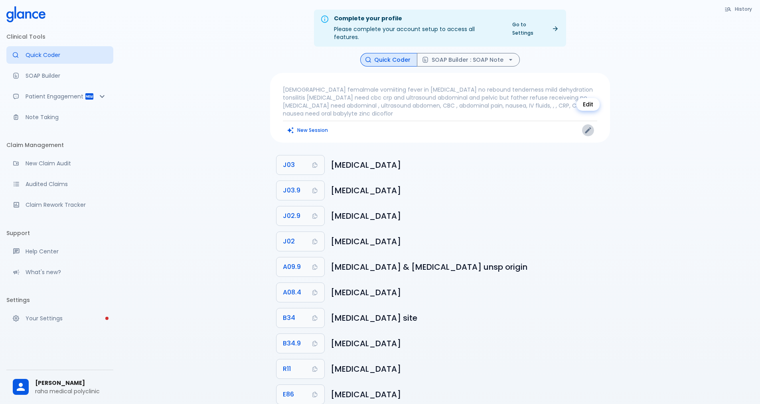
click at [586, 126] on icon "Edit" at bounding box center [588, 130] width 8 height 8
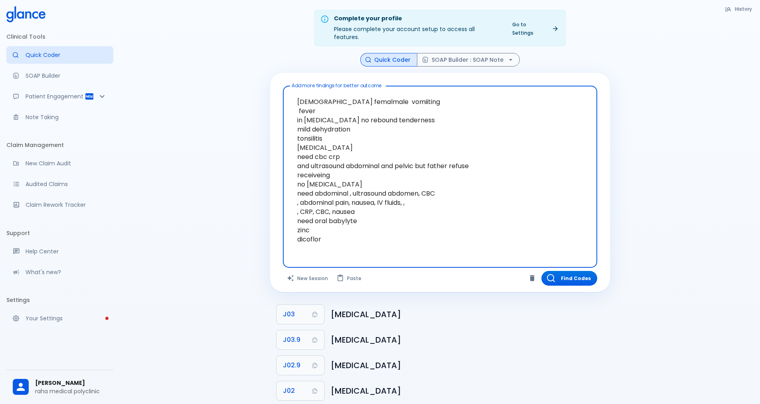
drag, startPoint x: 351, startPoint y: 93, endPoint x: 375, endPoint y: 98, distance: 25.3
click at [375, 98] on textarea "[DEMOGRAPHIC_DATA] femalmale vomiiting fever in [MEDICAL_DATA] no rebound tende…" at bounding box center [439, 170] width 303 height 163
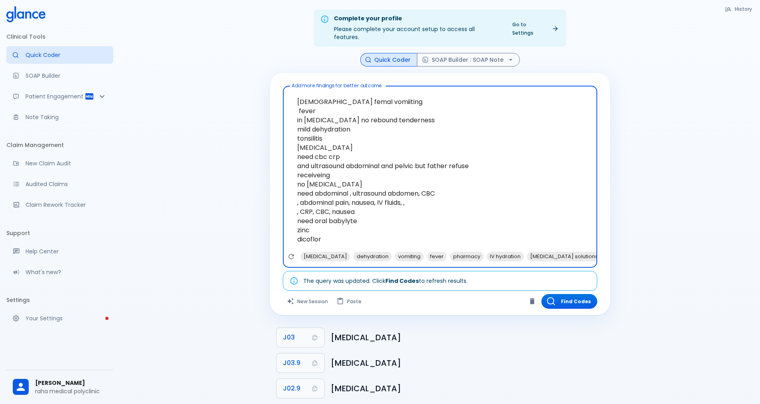
click at [343, 142] on textarea "[DEMOGRAPHIC_DATA] femal vomiiting fever in [MEDICAL_DATA] no rebound tendernes…" at bounding box center [439, 170] width 303 height 163
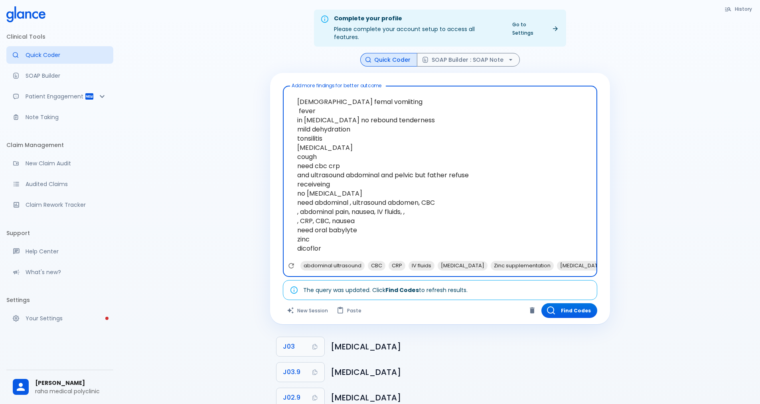
drag, startPoint x: 304, startPoint y: 185, endPoint x: 242, endPoint y: 194, distance: 61.6
click at [265, 189] on div "History Quick Coder SOAP Builder : SOAP Note Add more findings for better outco…" at bounding box center [439, 335] width 359 height 565
drag, startPoint x: 335, startPoint y: 175, endPoint x: 253, endPoint y: 179, distance: 81.5
click at [258, 181] on div "Complete your profile Please complete your account setup to access all features…" at bounding box center [440, 317] width 640 height 634
click at [297, 178] on textarea "[DEMOGRAPHIC_DATA] femal vomiiting fever in [MEDICAL_DATA] no rebound tendernes…" at bounding box center [439, 175] width 303 height 172
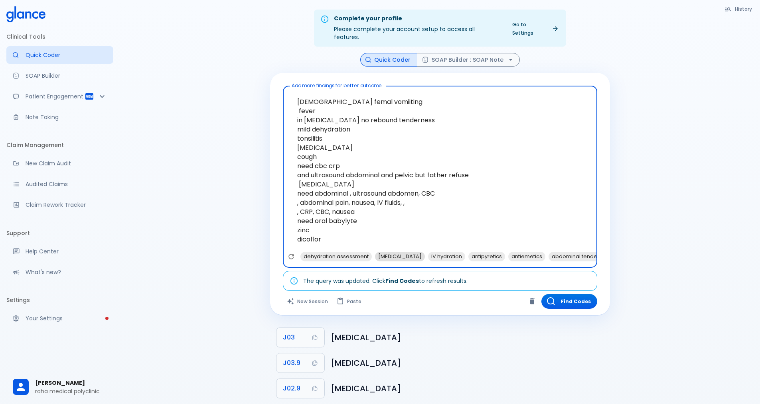
click at [411, 252] on span "[MEDICAL_DATA]" at bounding box center [400, 256] width 50 height 9
click at [436, 252] on span "antipyretics" at bounding box center [433, 256] width 37 height 9
type textarea "[DEMOGRAPHIC_DATA] femal vomiiting fever in [MEDICAL_DATA] no rebound tendernes…"
click at [313, 335] on icon "Copy Code J03 to clipboard" at bounding box center [314, 338] width 5 height 6
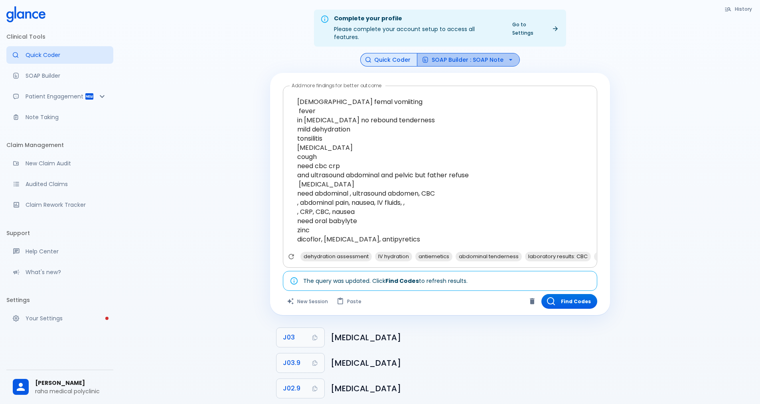
click at [478, 53] on button "SOAP Builder : SOAP Note" at bounding box center [468, 60] width 103 height 14
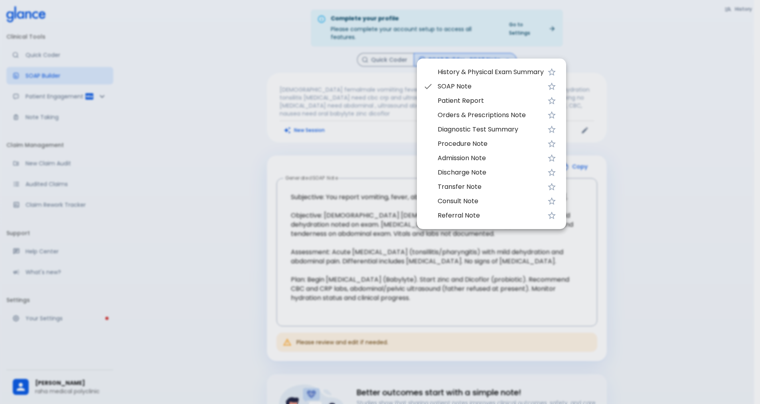
click at [475, 51] on div at bounding box center [380, 202] width 760 height 404
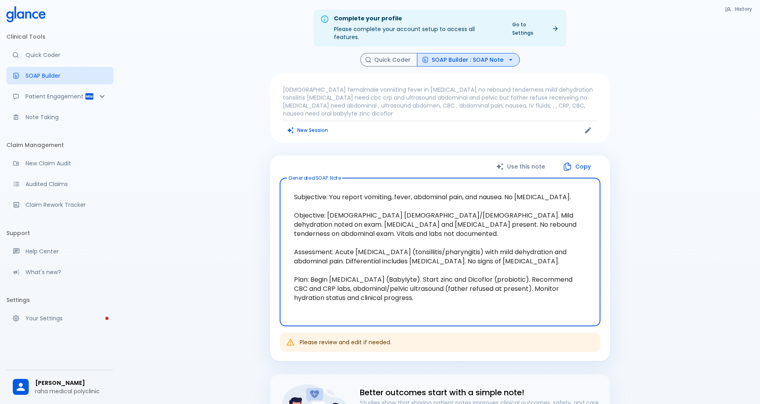
drag, startPoint x: 394, startPoint y: 187, endPoint x: 579, endPoint y: 186, distance: 184.3
click at [579, 186] on textarea "Subjective: You report vomiting, fever, abdominal pain, and nausea. No [MEDICAL…" at bounding box center [439, 252] width 309 height 135
click at [581, 195] on textarea "Subjective: You report vomiting, fever, abdominal pain, and nausea. No [MEDICAL…" at bounding box center [439, 252] width 309 height 135
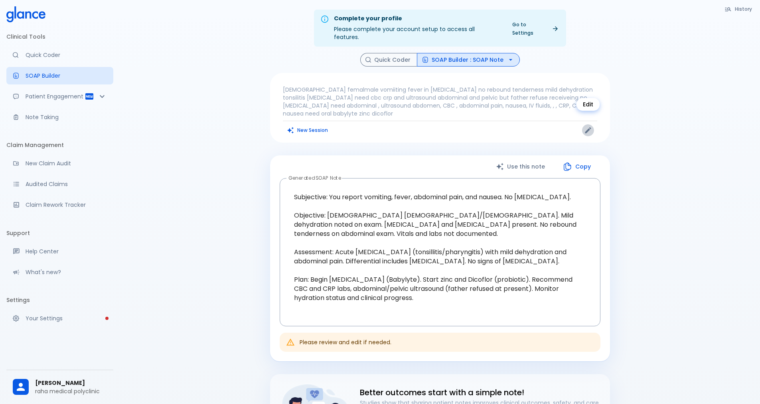
click at [586, 128] on icon "Edit" at bounding box center [588, 131] width 6 height 6
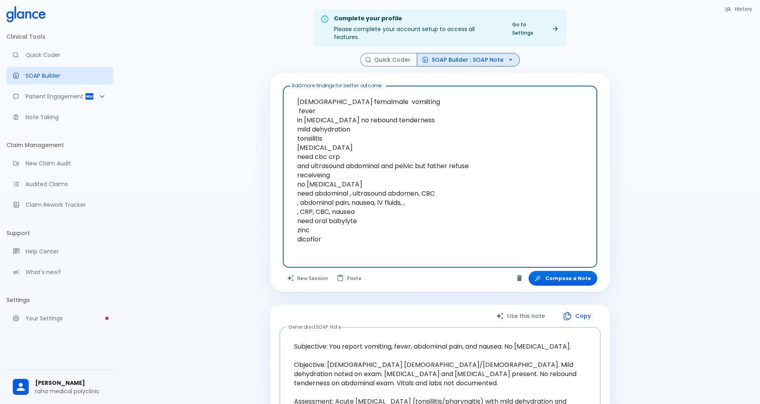
click at [370, 93] on textarea "[DEMOGRAPHIC_DATA] femalmale vomiiting fever in [MEDICAL_DATA] no rebound tende…" at bounding box center [439, 170] width 303 height 163
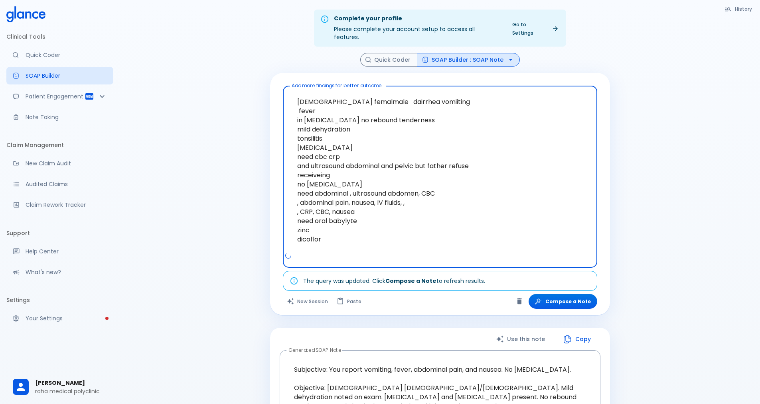
drag, startPoint x: 384, startPoint y: 92, endPoint x: 376, endPoint y: 95, distance: 8.3
click at [376, 95] on textarea "[DEMOGRAPHIC_DATA] femalmale dairrhea vomiiting fever in [MEDICAL_DATA] no rebo…" at bounding box center [439, 170] width 303 height 163
type textarea "[DEMOGRAPHIC_DATA] femalmale [MEDICAL_DATA] vomiiting fever in [MEDICAL_DATA] n…"
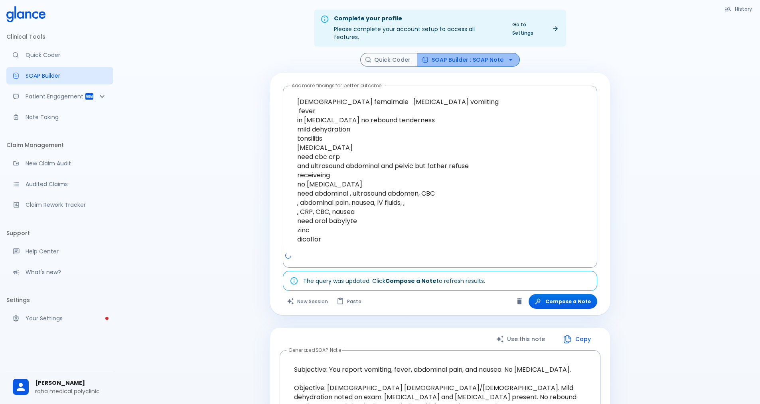
click at [487, 53] on button "SOAP Builder : SOAP Note" at bounding box center [468, 60] width 103 height 14
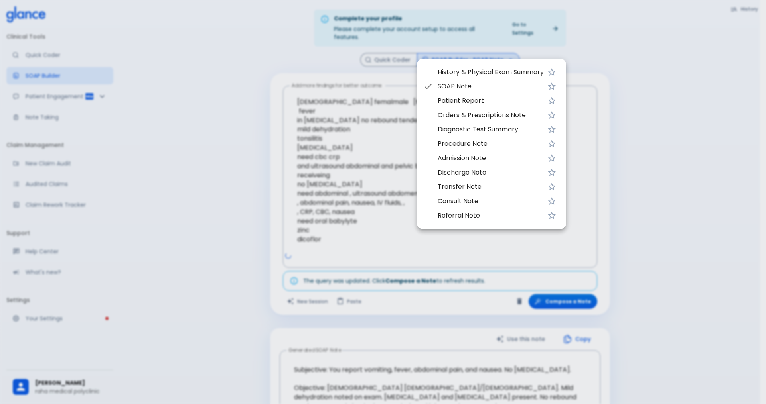
click at [465, 85] on span "SOAP Note" at bounding box center [491, 87] width 106 height 10
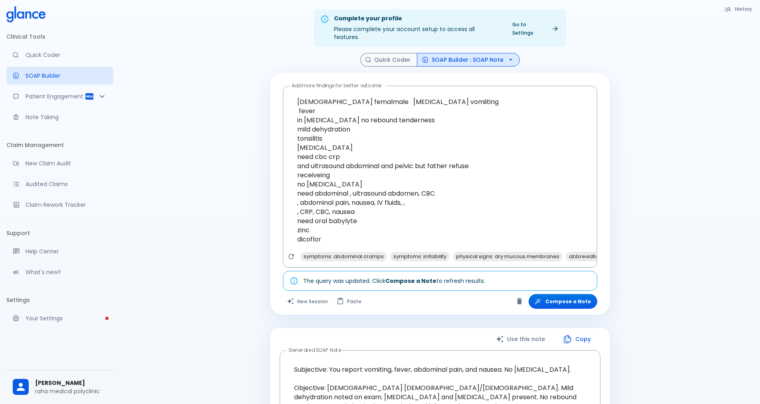
click at [562, 294] on button "Compose a Note" at bounding box center [562, 301] width 69 height 15
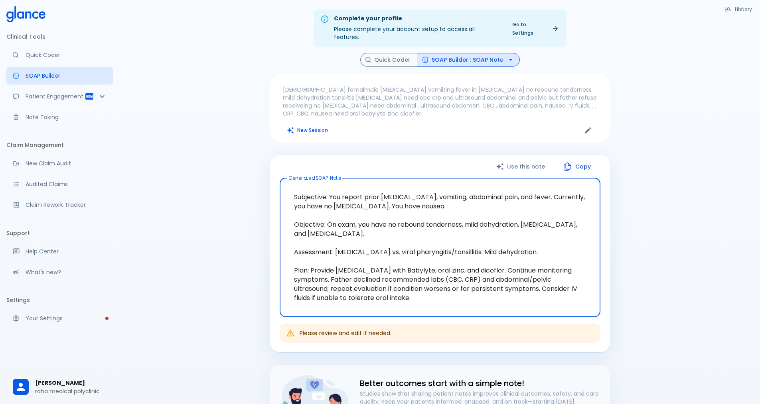
drag, startPoint x: 383, startPoint y: 187, endPoint x: 420, endPoint y: 207, distance: 42.3
click at [420, 207] on textarea "Subjective: You report prior [MEDICAL_DATA], vomiting, abdominal pain, and feve…" at bounding box center [439, 248] width 309 height 126
drag, startPoint x: 329, startPoint y: 218, endPoint x: 412, endPoint y: 253, distance: 90.6
click at [412, 253] on textarea "Subjective: You report prior [MEDICAL_DATA], vomiting, abdominal pain, and feve…" at bounding box center [439, 248] width 309 height 126
click at [312, 281] on textarea "Subjective: You report prior [MEDICAL_DATA], vomiting, abdominal pain, and feve…" at bounding box center [439, 248] width 309 height 126
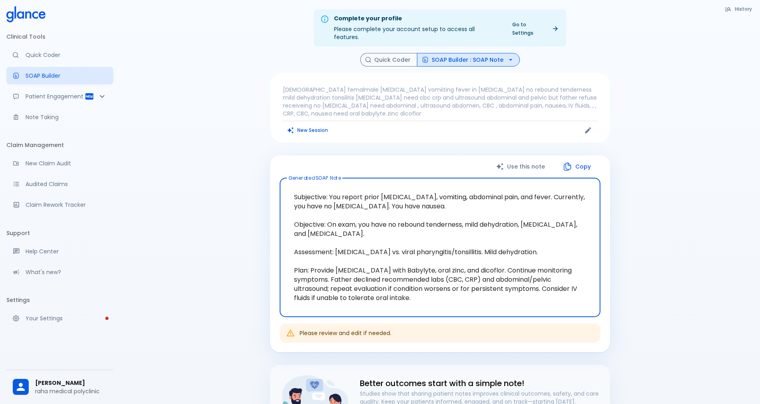
drag, startPoint x: 309, startPoint y: 259, endPoint x: 432, endPoint y: 300, distance: 129.5
click at [432, 300] on textarea "Subjective: You report prior [MEDICAL_DATA], vomiting, abdominal pain, and feve…" at bounding box center [439, 248] width 309 height 126
